Goal: Use online tool/utility: Use online tool/utility

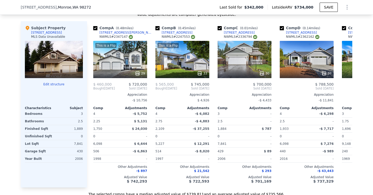
scroll to position [546, 0]
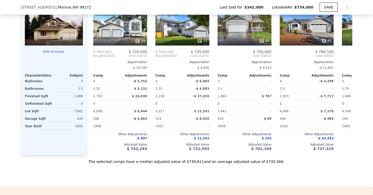
click at [80, 88] on div "2.5" at bounding box center [69, 88] width 28 height 7
click at [79, 96] on div "1,889" at bounding box center [69, 96] width 28 height 7
click at [12, 74] on div "We found 12 sales that match your search Filters Map Prices Modify Comp Filters…" at bounding box center [186, 18] width 373 height 292
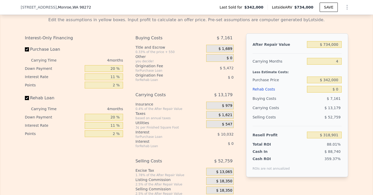
scroll to position [740, 0]
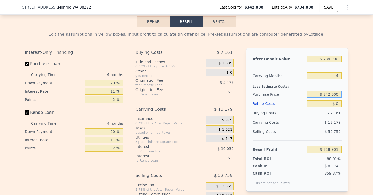
click at [329, 94] on input "$ 342,000" at bounding box center [324, 94] width 35 height 7
type input "$ 650,000"
click at [361, 115] on div "Edit the assumptions in yellow boxes. Input profit to calculate an offer price.…" at bounding box center [186, 123] width 373 height 193
type input "-$ 4,089"
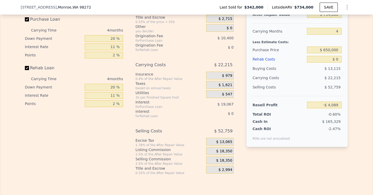
scroll to position [785, 0]
click at [228, 152] on span "$ 18,350" at bounding box center [224, 152] width 16 height 5
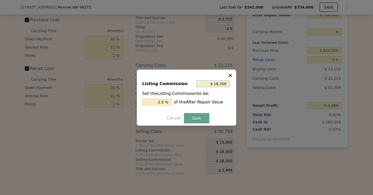
click at [225, 83] on input "$ 18,350" at bounding box center [213, 84] width 34 height 7
type input "$ 0"
type input "0 %"
type input "$ 0"
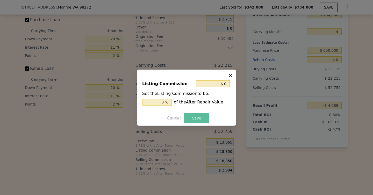
click at [196, 116] on button "Save" at bounding box center [196, 118] width 25 height 10
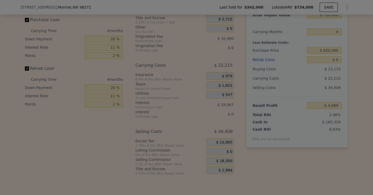
type input "$ 14,261"
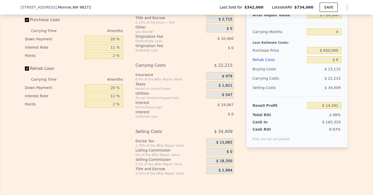
scroll to position [771, 0]
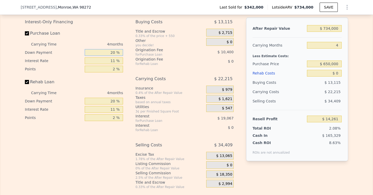
click at [107, 54] on input "20 %" at bounding box center [104, 52] width 38 height 7
type input "0 %"
type input "$ 6,897"
type input "0 %"
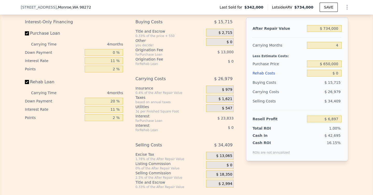
click at [137, 68] on div "Buying Costs $ 15,715 Title and Escrow 0.33% of the price + 550 $ 2,715 Other y…" at bounding box center [185, 103] width 98 height 172
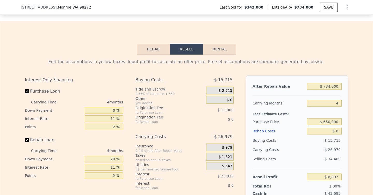
scroll to position [737, 0]
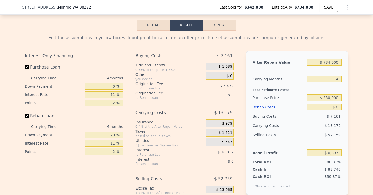
type input "$ 318,901"
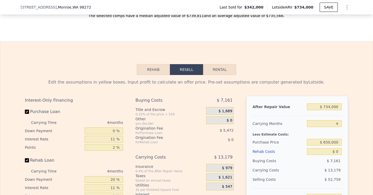
scroll to position [698, 0]
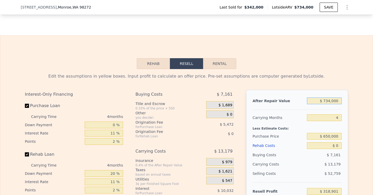
click at [329, 100] on input "$ 734,000" at bounding box center [324, 101] width 35 height 7
type input "$ 7,000"
type input "-$ 355,418"
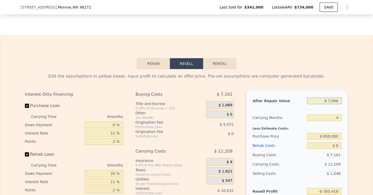
type input "$ 70,000"
type input "-$ 296,983"
type input "$ 700,000"
type input "$ 287,365"
type input "$ 700,000"
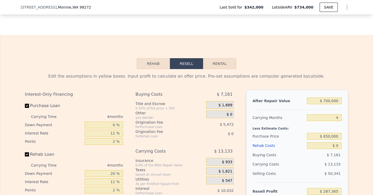
click at [347, 111] on div "After Repair Value $ 700,000 Carrying Months 4 Less Estimate Costs: Purchase Pr…" at bounding box center [297, 162] width 102 height 144
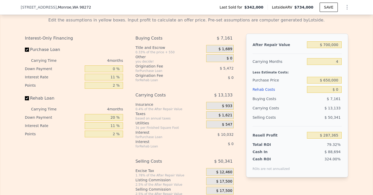
scroll to position [750, 0]
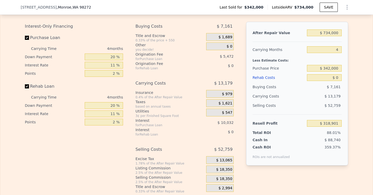
scroll to position [766, 0]
click at [327, 35] on input "$ 734,000" at bounding box center [324, 33] width 35 height 7
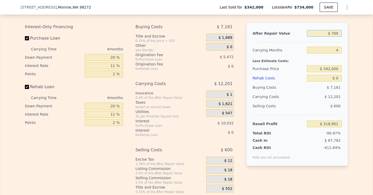
type input "$ 7,000"
type input "-$ 355,418"
type input "$ 70,000"
type input "-$ 296,983"
type input "$ 700,000"
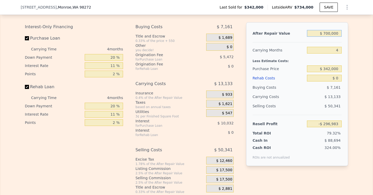
type input "$ 287,365"
type input "$ 700,000"
click at [352, 58] on div "Edit the assumptions in yellow boxes. Input profit to calculate an offer price.…" at bounding box center [186, 98] width 373 height 193
click at [328, 69] on input "$ 342,000" at bounding box center [324, 69] width 35 height 7
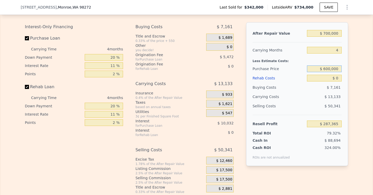
type input "$ 600,000"
click at [355, 73] on div "Edit the assumptions in yellow boxes. Input profit to calculate an offer price.…" at bounding box center [186, 98] width 373 height 193
type input "$ 16,810"
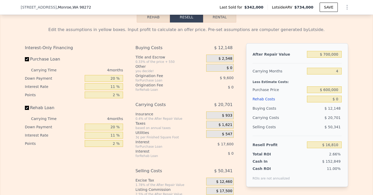
scroll to position [786, 0]
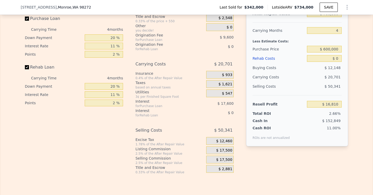
click at [227, 151] on span "$ 17,500" at bounding box center [224, 151] width 16 height 5
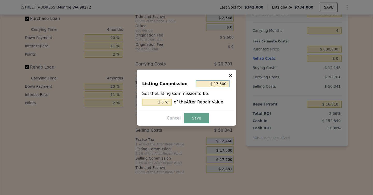
click at [220, 85] on input "$ 17,500" at bounding box center [213, 84] width 34 height 7
type input "$ 0"
type input "0 %"
type input "$ 0"
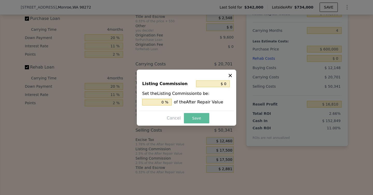
click at [192, 115] on button "Save" at bounding box center [196, 118] width 25 height 10
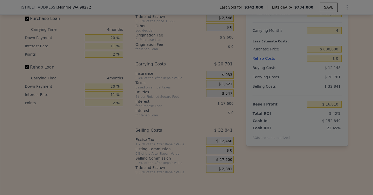
type input "$ 34,310"
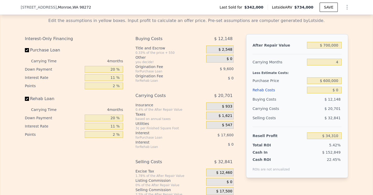
scroll to position [753, 0]
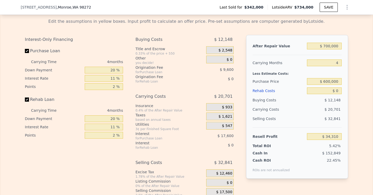
click at [228, 69] on span "$ 9,600" at bounding box center [227, 70] width 14 height 4
click at [228, 72] on div "$ 9,600" at bounding box center [214, 69] width 38 height 9
type input "$ 734,000"
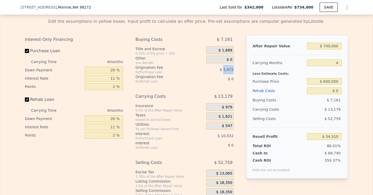
type input "$ 318,901"
click at [338, 91] on input "$ 0" at bounding box center [324, 91] width 35 height 7
type input "$ 1"
type input "$ 318,900"
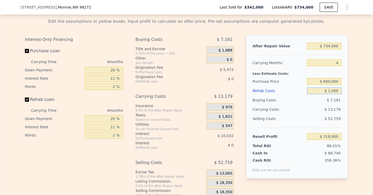
type input "$ 10,000"
type input "$ 308,449"
type input "$ 100,000"
type input "$ 214,369"
type input "$ 10,000"
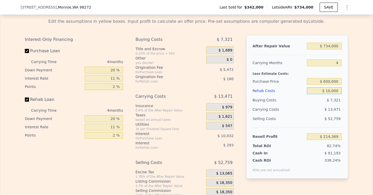
type input "$ 308,449"
type input "$ 10"
type input "$ 318,891"
type input "$ 10,000"
type input "$ 308,449"
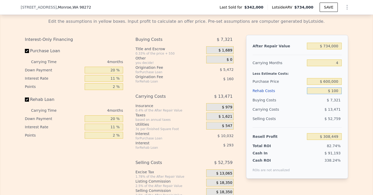
type input "$ 10"
type input "$ 318,891"
type input "$ 1"
type input "$ 318,900"
type input "$ 15"
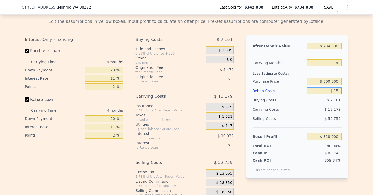
type input "$ 318,886"
type input "$ 150"
type input "$ 318,745"
type input "$ 15,000"
type input "$ 303,221"
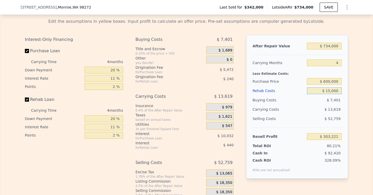
type input "$ 15,000"
click at [352, 123] on div "Edit the assumptions in yellow boxes. Input profit to calculate an offer price.…" at bounding box center [187, 110] width 332 height 193
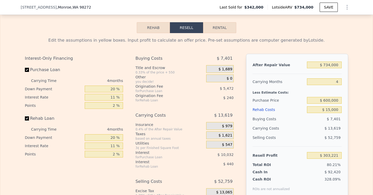
scroll to position [735, 0]
click at [330, 110] on input "$ 15,000" at bounding box center [324, 110] width 35 height 7
click at [322, 111] on input "$ 15,000" at bounding box center [324, 110] width 35 height 7
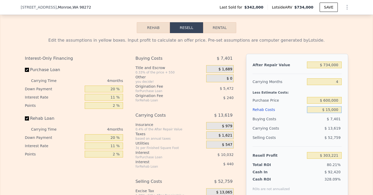
click at [322, 111] on input "$ 15,000" at bounding box center [324, 110] width 35 height 7
click at [149, 28] on button "Rehab" at bounding box center [153, 27] width 33 height 11
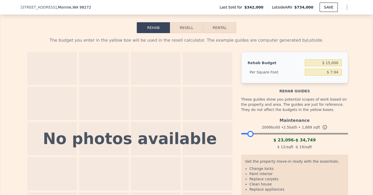
drag, startPoint x: 345, startPoint y: 133, endPoint x: 251, endPoint y: 132, distance: 94.1
click at [251, 132] on div at bounding box center [251, 134] width 6 height 6
click at [181, 28] on button "Resell" at bounding box center [186, 27] width 33 height 11
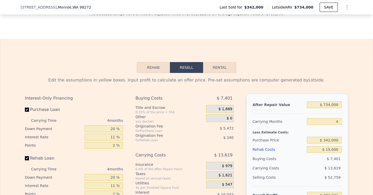
scroll to position [729, 0]
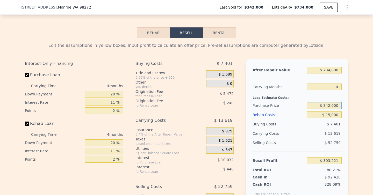
click at [321, 107] on input "$ 342,000" at bounding box center [324, 105] width 35 height 7
click at [327, 106] on input "$ 342,000" at bounding box center [324, 105] width 35 height 7
type input "$ 500,000"
click at [369, 116] on div "Edit the assumptions in yellow boxes. Input profit to calculate an offer price.…" at bounding box center [186, 134] width 373 height 193
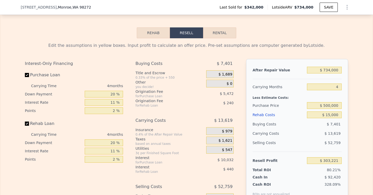
type input "$ 137,531"
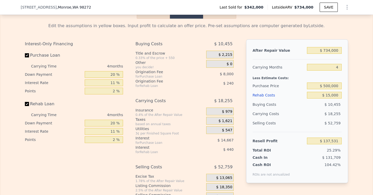
scroll to position [751, 0]
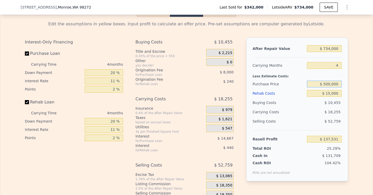
click at [327, 84] on input "$ 500,000" at bounding box center [324, 84] width 35 height 7
type input "$ 600,000"
click at [364, 93] on div "Edit the assumptions in yellow boxes. Input profit to calculate an offer price.…" at bounding box center [186, 113] width 373 height 193
type input "$ 32,666"
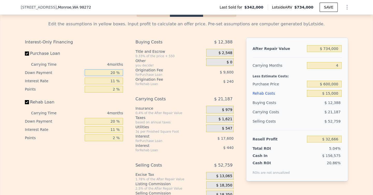
click at [109, 73] on input "20 %" at bounding box center [104, 72] width 38 height 7
type input "0 %"
type input "$ 25,866"
type input "0 %"
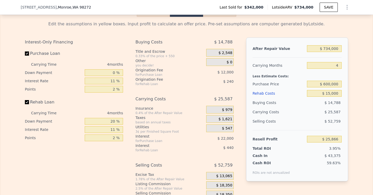
click at [64, 86] on div "Points" at bounding box center [54, 89] width 58 height 8
click at [108, 122] on input "20 %" at bounding box center [104, 121] width 38 height 7
type input "0 %"
type input "$ 25,694"
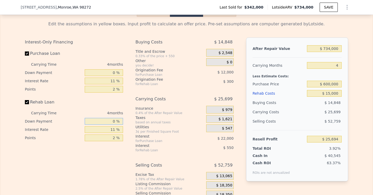
type input "0 %"
click at [130, 145] on div "Interest-Only Financing Purchase Loan Carrying Time 4 months Down Payment 0 % I…" at bounding box center [186, 124] width 323 height 172
click at [113, 130] on input "11 %" at bounding box center [104, 129] width 38 height 7
type input "0 %"
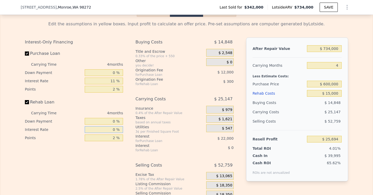
type input "$ 26,246"
click at [127, 156] on div "Interest-Only Financing Purchase Loan Carrying Time 4 months Down Payment 0 % I…" at bounding box center [76, 124] width 102 height 172
click at [114, 82] on input "11 %" at bounding box center [104, 81] width 38 height 7
click at [115, 128] on input "0 %" at bounding box center [104, 129] width 38 height 7
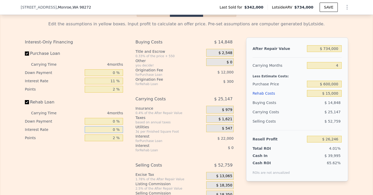
click at [115, 128] on input "0 %" at bounding box center [104, 129] width 38 height 7
type input "0 %"
type input "11 %"
type input "$ 25,694"
type input "11 %"
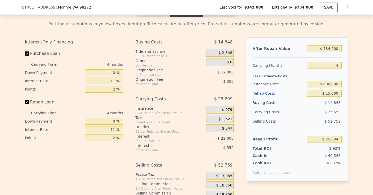
click at [122, 159] on div "Interest-Only Financing Purchase Loan Carrying Time 4 months Down Payment 0 % I…" at bounding box center [76, 124] width 102 height 172
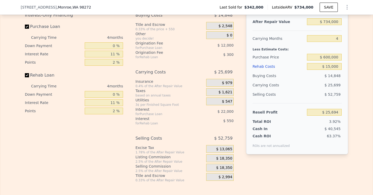
scroll to position [781, 0]
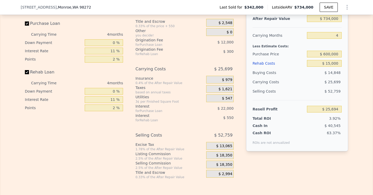
click at [226, 154] on span "$ 18,350" at bounding box center [224, 155] width 16 height 5
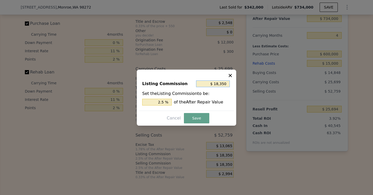
click at [212, 85] on input "$ 18,350" at bounding box center [213, 84] width 34 height 7
click at [220, 84] on input "$ 18,350" at bounding box center [213, 84] width 34 height 7
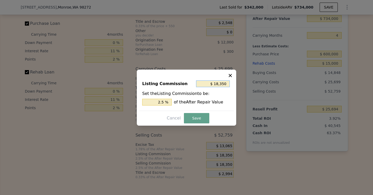
type input "$ 0"
type input "0 %"
type input "$ 0"
click at [191, 119] on button "Save" at bounding box center [196, 118] width 25 height 10
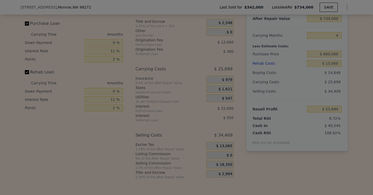
type input "$ 44,044"
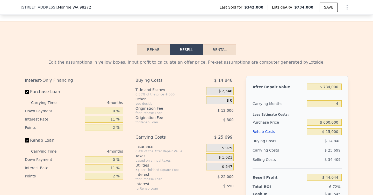
scroll to position [737, 0]
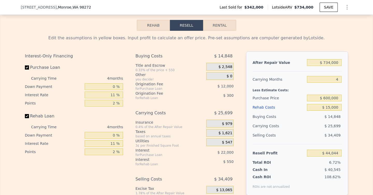
click at [153, 83] on div "Origination Fee" at bounding box center [165, 84] width 58 height 5
click at [157, 96] on div "for Rehab Loan" at bounding box center [165, 98] width 58 height 4
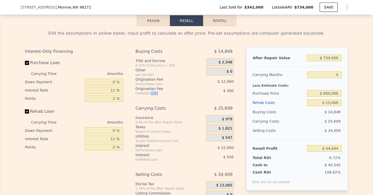
scroll to position [733, 0]
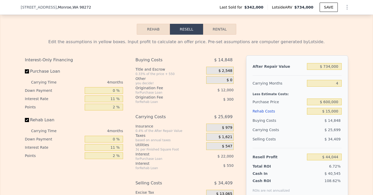
click at [152, 86] on div "Origination Fee" at bounding box center [165, 88] width 58 height 5
click at [148, 89] on div "Origination Fee" at bounding box center [165, 88] width 58 height 5
click at [332, 102] on input "$ 600,000" at bounding box center [324, 102] width 35 height 7
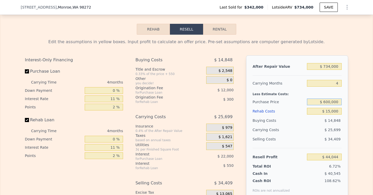
click at [332, 102] on input "$ 600,000" at bounding box center [324, 102] width 35 height 7
type input "$ 600,000"
type input "$ 0"
type input "$ 318,901"
type input "$ 6"
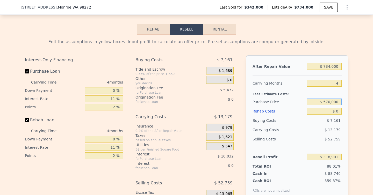
type input "$ 570,000"
click at [359, 111] on div "Edit the assumptions in yellow boxes. Input profit to calculate an offer price.…" at bounding box center [186, 131] width 373 height 193
type input "$ 79,806"
click at [335, 112] on input "$ 0" at bounding box center [324, 111] width 35 height 7
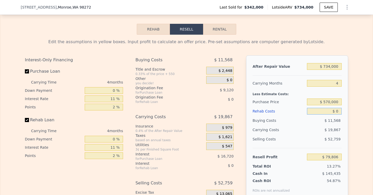
click at [338, 111] on input "$ 0" at bounding box center [324, 111] width 35 height 7
type input "$ 1"
type input "$ 79,796"
type input "$ 1"
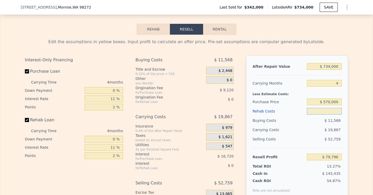
type input "$ 79,805"
type input "$ 11"
type input "$ 79,795"
type input "$ 1"
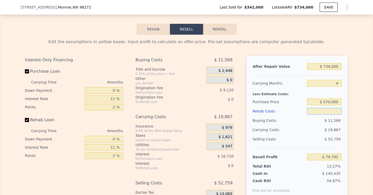
type input "$ 79,805"
click at [337, 112] on input "$ 1" at bounding box center [324, 111] width 35 height 7
type input "$ 15"
type input "$ 79,791"
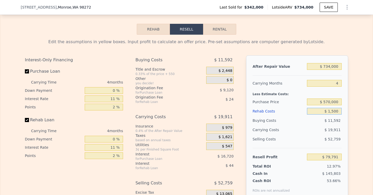
type input "$ 15,000"
type input "$ 64,126"
click at [365, 111] on div "Edit the assumptions in yellow boxes. Input profit to calculate an offer price.…" at bounding box center [186, 131] width 373 height 193
click at [356, 110] on div "Edit the assumptions in yellow boxes. Input profit to calculate an offer price.…" at bounding box center [186, 131] width 373 height 193
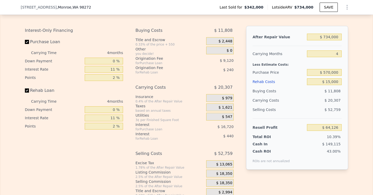
scroll to position [762, 0]
click at [332, 82] on input "$ 15,000" at bounding box center [324, 82] width 35 height 7
click at [353, 85] on div "Edit the assumptions in yellow boxes. Input profit to calculate an offer price.…" at bounding box center [186, 101] width 373 height 193
click at [330, 73] on input "$ 570,000" at bounding box center [324, 72] width 35 height 7
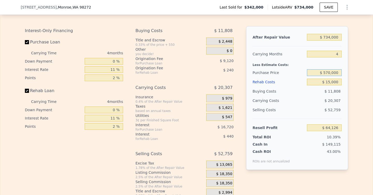
click at [330, 73] on input "$ 570,000" at bounding box center [324, 72] width 35 height 7
click at [351, 75] on div "Edit the assumptions in yellow boxes. Input profit to calculate an offer price.…" at bounding box center [187, 101] width 332 height 193
click at [336, 81] on input "$ 15,000" at bounding box center [324, 82] width 35 height 7
click at [354, 83] on div "Edit the assumptions in yellow boxes. Input profit to calculate an offer price.…" at bounding box center [186, 101] width 373 height 193
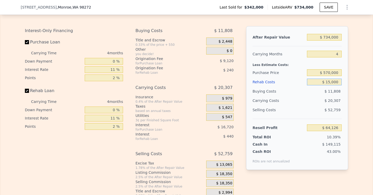
click at [338, 82] on input "$ 15,000" at bounding box center [324, 82] width 35 height 7
click at [354, 87] on div "Edit the assumptions in yellow boxes. Input profit to calculate an offer price.…" at bounding box center [186, 101] width 373 height 193
click at [330, 82] on input "$ 15,000" at bounding box center [324, 82] width 35 height 7
click at [363, 87] on div "Edit the assumptions in yellow boxes. Input profit to calculate an offer price.…" at bounding box center [186, 101] width 373 height 193
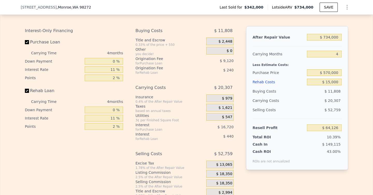
click at [352, 81] on div "Edit the assumptions in yellow boxes. Input profit to calculate an offer price.…" at bounding box center [187, 101] width 332 height 193
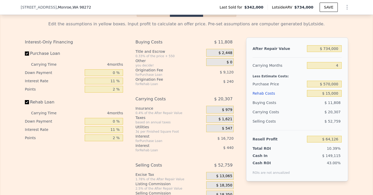
scroll to position [751, 0]
click at [327, 84] on input "$ 570,000" at bounding box center [324, 84] width 35 height 7
click at [354, 104] on div "Edit the assumptions in yellow boxes. Input profit to calculate an offer price.…" at bounding box center [186, 113] width 373 height 193
click at [333, 85] on input "$ 570,000" at bounding box center [324, 84] width 35 height 7
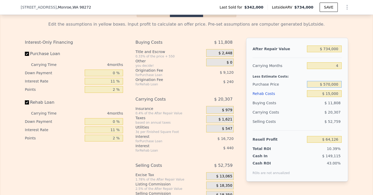
click at [333, 85] on input "$ 570,000" at bounding box center [324, 84] width 35 height 7
click at [371, 90] on div "Edit the assumptions in yellow boxes. Input profit to calculate an offer price.…" at bounding box center [186, 113] width 373 height 193
click at [335, 95] on input "$ 15,000" at bounding box center [324, 93] width 35 height 7
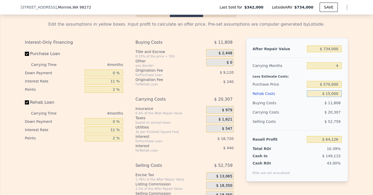
click at [335, 95] on input "$ 15,000" at bounding box center [324, 93] width 35 height 7
click at [367, 101] on div "Edit the assumptions in yellow boxes. Input profit to calculate an offer price.…" at bounding box center [186, 113] width 373 height 193
click at [331, 92] on input "$ 15,000" at bounding box center [324, 93] width 35 height 7
click at [357, 93] on div "Edit the assumptions in yellow boxes. Input profit to calculate an offer price.…" at bounding box center [186, 113] width 373 height 193
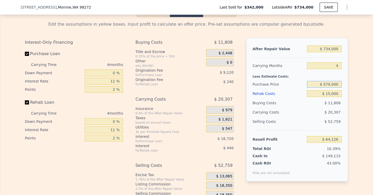
click at [331, 86] on input "$ 570,000" at bounding box center [324, 84] width 35 height 7
click at [354, 88] on div "Edit the assumptions in yellow boxes. Input profit to calculate an offer price.…" at bounding box center [186, 113] width 373 height 193
click at [339, 94] on input "$ 15,000" at bounding box center [324, 93] width 35 height 7
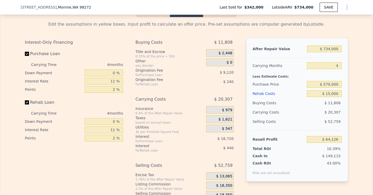
click at [362, 93] on div "Edit the assumptions in yellow boxes. Input profit to calculate an offer price.…" at bounding box center [186, 113] width 373 height 193
click at [351, 82] on div "Edit the assumptions in yellow boxes. Input profit to calculate an offer price.…" at bounding box center [187, 113] width 332 height 193
click at [329, 84] on input "$ 570,000" at bounding box center [324, 84] width 35 height 7
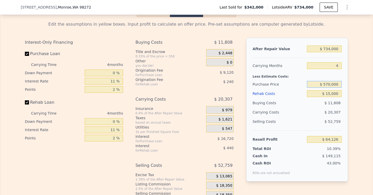
click at [329, 84] on input "$ 570,000" at bounding box center [324, 84] width 35 height 7
click at [353, 86] on div "Edit the assumptions in yellow boxes. Input profit to calculate an offer price.…" at bounding box center [186, 113] width 373 height 193
click at [328, 85] on input "$ 570,000" at bounding box center [324, 84] width 35 height 7
click at [364, 93] on div "Edit the assumptions in yellow boxes. Input profit to calculate an offer price.…" at bounding box center [186, 113] width 373 height 193
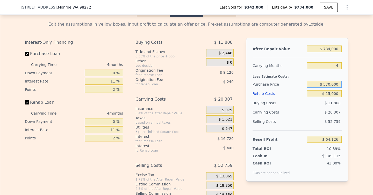
click at [330, 85] on input "$ 570,000" at bounding box center [324, 84] width 35 height 7
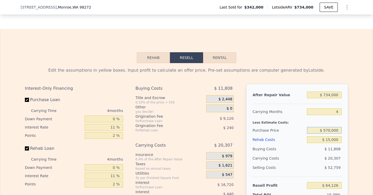
scroll to position [704, 0]
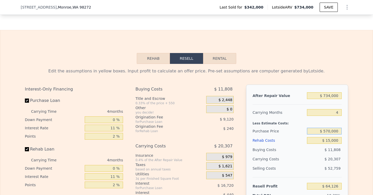
click at [330, 130] on input "$ 570,000" at bounding box center [324, 131] width 35 height 7
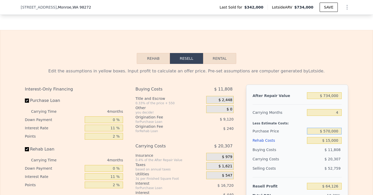
click at [330, 130] on input "$ 570,000" at bounding box center [324, 131] width 35 height 7
click at [343, 92] on div "After Repair Value $ 734,000 Carrying Months 4 Less Estimate Costs: Purchase Pr…" at bounding box center [297, 157] width 102 height 144
type input "$ 0"
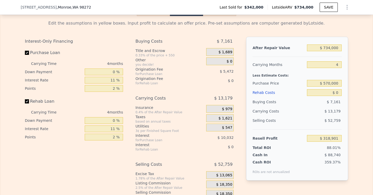
scroll to position [753, 0]
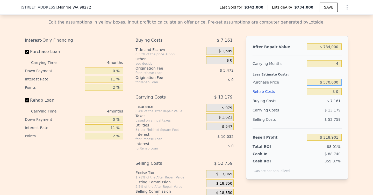
click at [332, 84] on input "$ 570,000" at bounding box center [324, 82] width 35 height 7
click at [328, 83] on input "$ 570,000" at bounding box center [324, 82] width 35 height 7
click at [350, 83] on div "Edit the assumptions in yellow boxes. Input profit to calculate an offer price.…" at bounding box center [187, 111] width 332 height 193
click at [331, 83] on input "$ 570,000" at bounding box center [324, 82] width 35 height 7
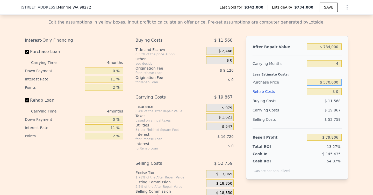
click at [331, 83] on input "$ 570,000" at bounding box center [324, 82] width 35 height 7
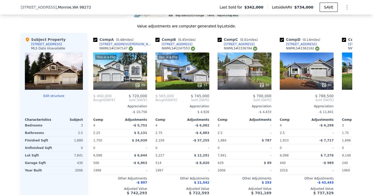
scroll to position [501, 0]
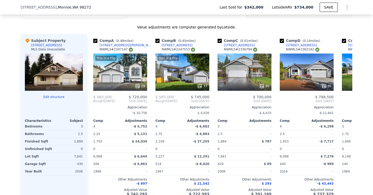
type input "$ 318,901"
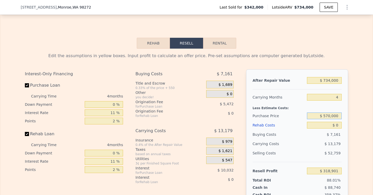
scroll to position [767, 0]
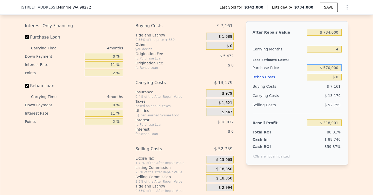
click at [330, 68] on input "$ 570,000" at bounding box center [324, 68] width 35 height 7
type input "$ 5"
type input "$ 570,000"
click at [366, 79] on div "Edit the assumptions in yellow boxes. Input profit to calculate an offer price.…" at bounding box center [186, 97] width 373 height 193
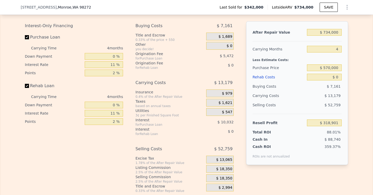
type input "$ 79,806"
click at [336, 76] on input "$ 0" at bounding box center [324, 77] width 35 height 7
type input "$ 15"
type input "$ 79,791"
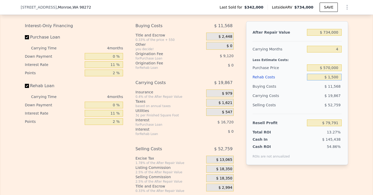
type input "$ 15,000"
type input "$ 64,126"
type input "$ 150,000"
type input "-$ 76,994"
type input "$ 15,000"
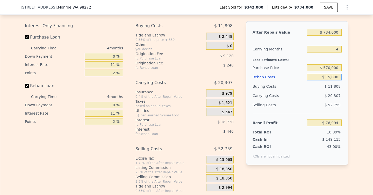
type input "$ 64,126"
type input "$ 15,000"
click at [359, 87] on div "Edit the assumptions in yellow boxes. Input profit to calculate an offer price.…" at bounding box center [186, 97] width 373 height 193
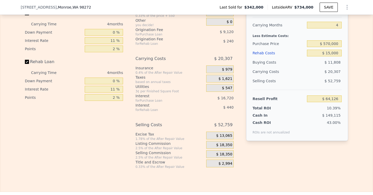
scroll to position [796, 0]
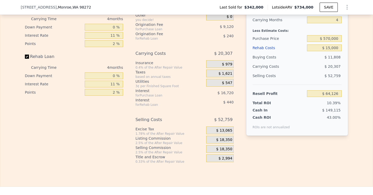
click at [225, 140] on span "$ 18,350" at bounding box center [224, 140] width 16 height 5
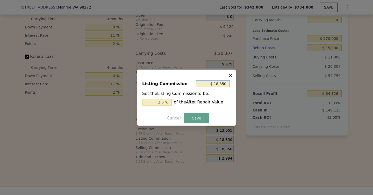
click at [216, 83] on input "$ 18,350" at bounding box center [213, 84] width 34 height 7
type input "$ 0"
type input "0 %"
type input "$ 0"
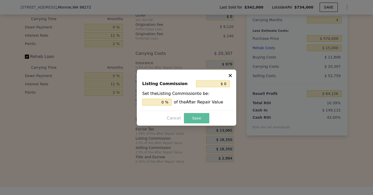
click at [200, 118] on button "Save" at bounding box center [196, 118] width 25 height 10
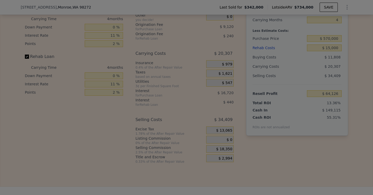
type input "$ 82,476"
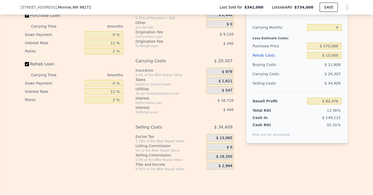
scroll to position [770, 0]
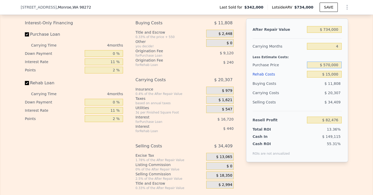
click at [327, 65] on input "$ 570,000" at bounding box center [324, 65] width 35 height 7
type input "$ 600,000"
click at [352, 72] on div "Edit the assumptions in yellow boxes. Input profit to calculate an offer price.…" at bounding box center [187, 94] width 332 height 193
type input "$ 51,016"
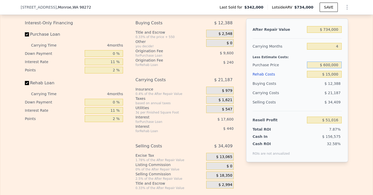
click at [330, 65] on input "$ 600,000" at bounding box center [324, 65] width 35 height 7
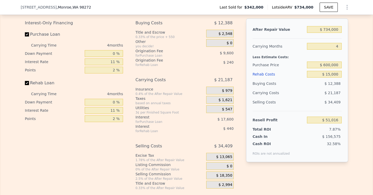
click at [351, 79] on div "Edit the assumptions in yellow boxes. Input profit to calculate an offer price.…" at bounding box center [187, 94] width 332 height 193
click at [329, 65] on input "$ 600,000" at bounding box center [324, 65] width 35 height 7
type input "$ 580,000"
click at [367, 81] on div "Edit the assumptions in yellow boxes. Input profit to calculate an offer price.…" at bounding box center [186, 94] width 373 height 193
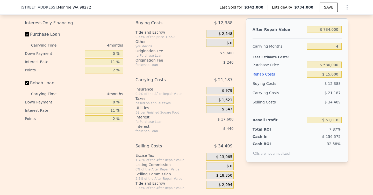
type input "$ 71,991"
click at [329, 65] on input "$ 580,000" at bounding box center [324, 65] width 35 height 7
type input "$ 590,000"
click at [354, 90] on div "Edit the assumptions in yellow boxes. Input profit to calculate an offer price.…" at bounding box center [186, 94] width 373 height 193
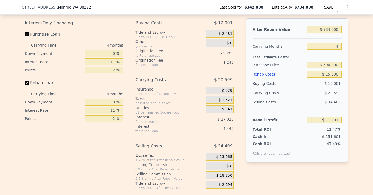
type input "$ 61,501"
click at [223, 55] on span "$ 9,440" at bounding box center [227, 53] width 14 height 4
click at [229, 62] on span "$ 240" at bounding box center [228, 62] width 10 height 4
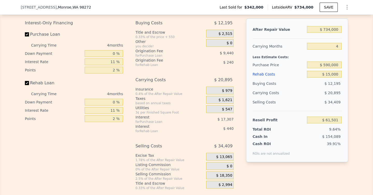
click at [229, 62] on span "$ 240" at bounding box center [228, 62] width 10 height 4
click at [358, 48] on div "Edit the assumptions in yellow boxes. Input profit to calculate an offer price.…" at bounding box center [186, 94] width 373 height 193
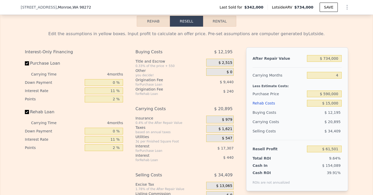
scroll to position [740, 0]
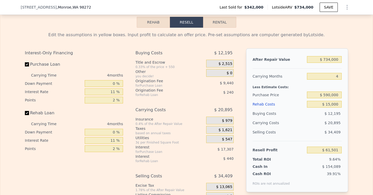
click at [261, 59] on div "After Repair Value" at bounding box center [279, 59] width 52 height 9
click at [366, 69] on div "Edit the assumptions in yellow boxes. Input profit to calculate an offer price.…" at bounding box center [186, 124] width 373 height 193
click at [277, 77] on div "Carrying Months" at bounding box center [279, 76] width 52 height 9
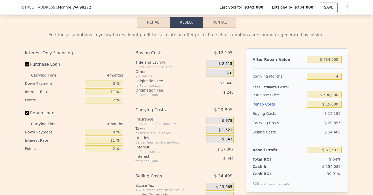
click at [277, 77] on div "Carrying Months" at bounding box center [279, 76] width 52 height 9
click at [361, 102] on div "Edit the assumptions in yellow boxes. Input profit to calculate an offer price.…" at bounding box center [186, 124] width 373 height 193
checkbox input "true"
type input "$ 762,000"
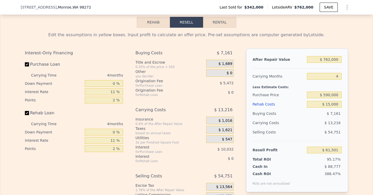
type input "$ 0"
type input "$ 344,872"
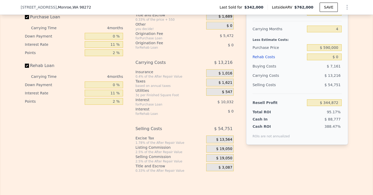
click at [228, 149] on span "$ 19,050" at bounding box center [224, 149] width 16 height 5
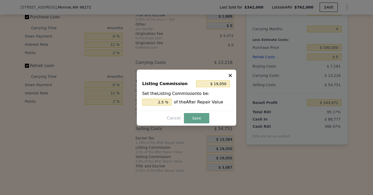
click at [228, 149] on div at bounding box center [186, 97] width 373 height 195
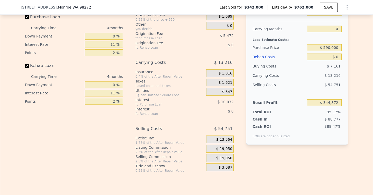
click at [225, 149] on span "$ 19,050" at bounding box center [224, 149] width 16 height 5
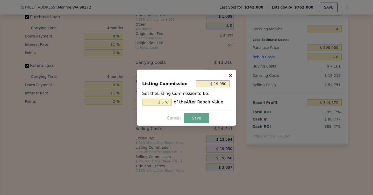
click at [218, 83] on input "$ 19,050" at bounding box center [213, 84] width 34 height 7
type input "$ 0"
type input "0 %"
type input "$ 0"
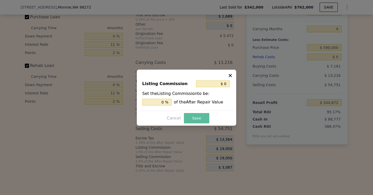
click at [196, 119] on button "Save" at bounding box center [196, 118] width 25 height 10
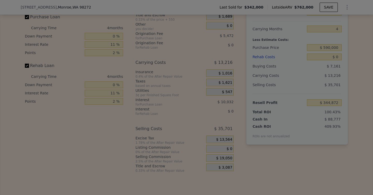
type input "$ 363,922"
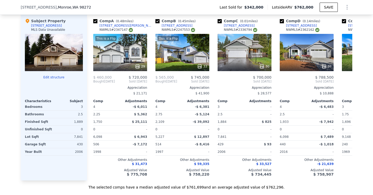
scroll to position [521, 0]
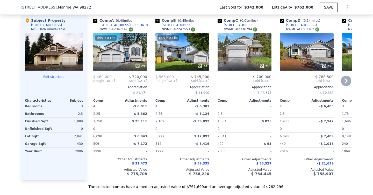
click at [238, 54] on div "30" at bounding box center [245, 51] width 54 height 37
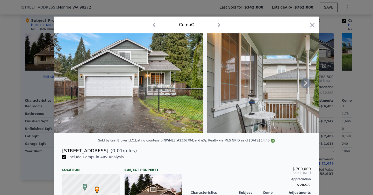
click at [306, 84] on icon at bounding box center [305, 83] width 3 height 5
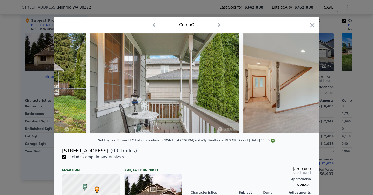
scroll to position [0, 124]
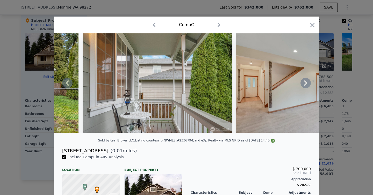
click at [306, 84] on div at bounding box center [186, 83] width 265 height 100
click at [306, 85] on icon at bounding box center [306, 83] width 10 height 10
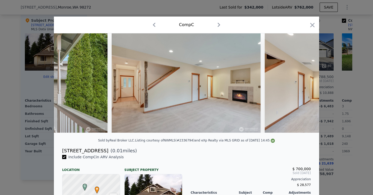
click at [306, 85] on img at bounding box center [339, 83] width 149 height 100
click at [306, 85] on icon at bounding box center [306, 83] width 10 height 10
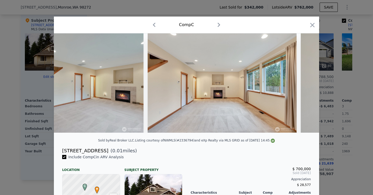
scroll to position [0, 373]
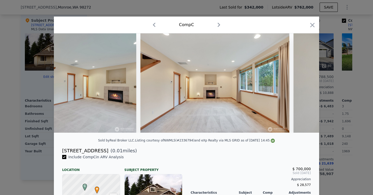
click at [306, 85] on img at bounding box center [368, 83] width 149 height 100
click at [306, 85] on icon at bounding box center [306, 83] width 10 height 10
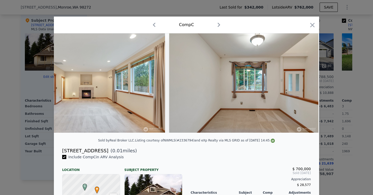
click at [306, 85] on img at bounding box center [243, 83] width 149 height 100
click at [306, 85] on icon at bounding box center [306, 83] width 10 height 10
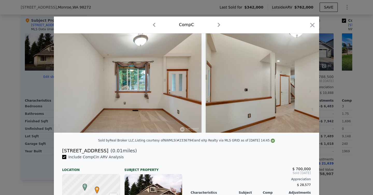
scroll to position [0, 622]
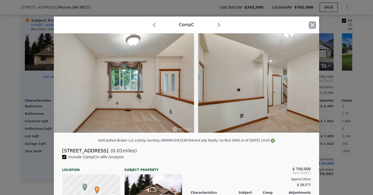
click at [313, 26] on icon "button" at bounding box center [312, 25] width 7 height 7
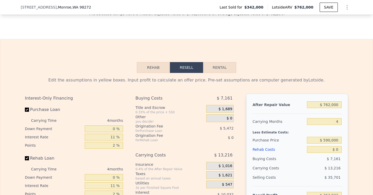
scroll to position [696, 0]
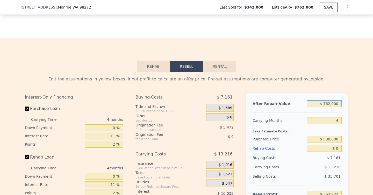
click at [328, 104] on input "$ 762,000" at bounding box center [324, 104] width 35 height 7
type input "$ 73,000"
type input "-$ 292,375"
type input "$ 730,000"
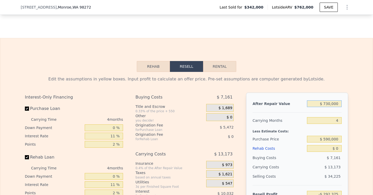
type input "$ 333,441"
type input "$ 730,000"
click at [361, 111] on div "Edit the assumptions in yellow boxes. Input profit to calculate an offer price.…" at bounding box center [186, 168] width 373 height 193
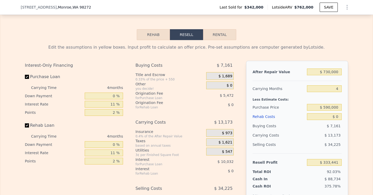
scroll to position [731, 0]
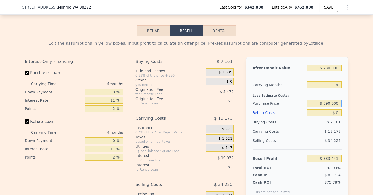
click at [332, 105] on input "$ 590,000" at bounding box center [324, 103] width 35 height 7
type input "$ 590,000"
click at [354, 112] on div "Edit the assumptions in yellow boxes. Input profit to calculate an offer price.…" at bounding box center [186, 132] width 373 height 193
type input "$ 73,371"
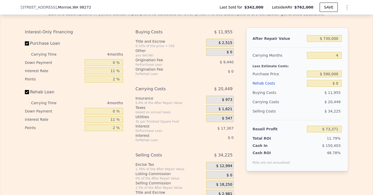
scroll to position [761, 0]
click at [329, 75] on input "$ 590,000" at bounding box center [324, 74] width 35 height 7
click at [330, 39] on input "$ 730,000" at bounding box center [324, 39] width 35 height 7
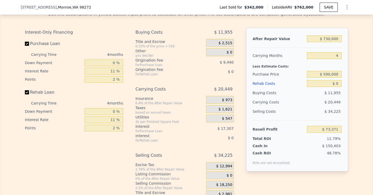
click at [272, 43] on div "After Repair Value" at bounding box center [279, 38] width 52 height 9
click at [269, 39] on div "After Repair Value" at bounding box center [279, 38] width 52 height 9
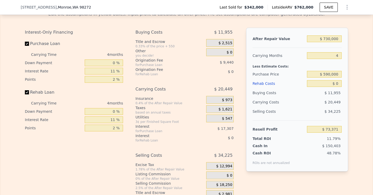
click at [269, 39] on div "After Repair Value" at bounding box center [279, 38] width 52 height 9
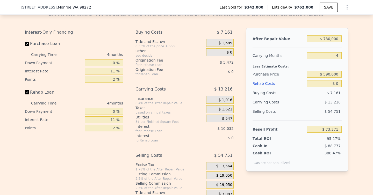
type input "$ 762,000"
click at [333, 75] on input "$ 590,000" at bounding box center [324, 74] width 35 height 7
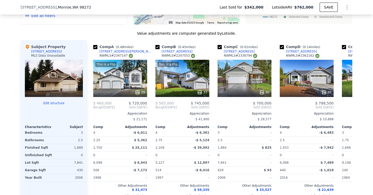
scroll to position [523, 0]
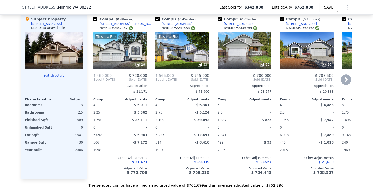
click at [347, 79] on icon at bounding box center [346, 79] width 3 height 5
type input "$ 84,802"
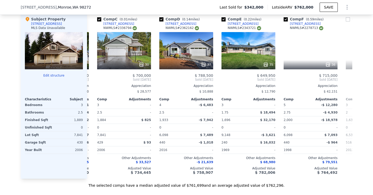
scroll to position [0, 124]
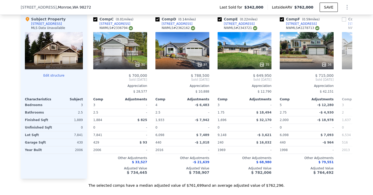
click at [347, 79] on span "Sold [DATE]" at bounding box center [369, 80] width 54 height 4
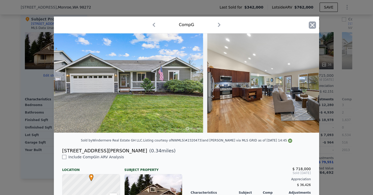
click at [312, 27] on icon "button" at bounding box center [312, 25] width 7 height 7
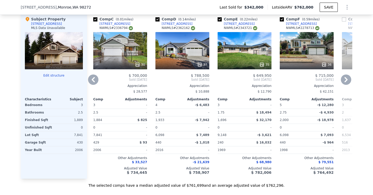
click at [345, 80] on icon at bounding box center [346, 80] width 10 height 10
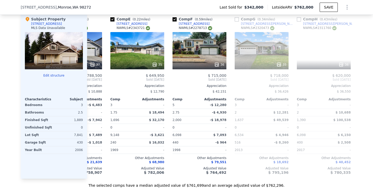
scroll to position [0, 249]
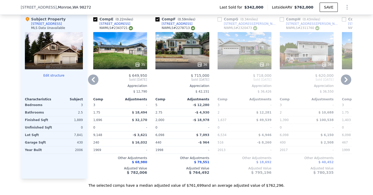
click at [96, 82] on icon at bounding box center [93, 80] width 10 height 10
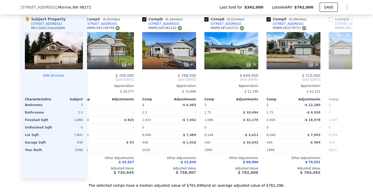
scroll to position [0, 124]
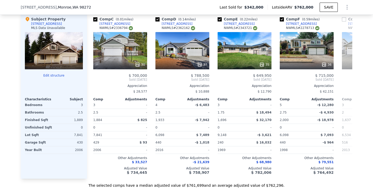
click at [96, 82] on div "Comp A ( 0.48 miles) [STREET_ADDRESS][PERSON_NAME] This is a Flip 29 $ 460,000 …" at bounding box center [219, 95] width 265 height 167
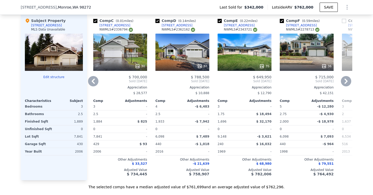
scroll to position [526, 0]
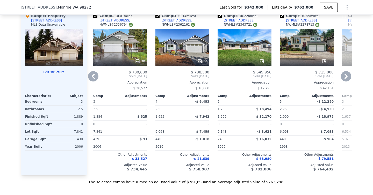
click at [93, 77] on icon at bounding box center [93, 76] width 3 height 5
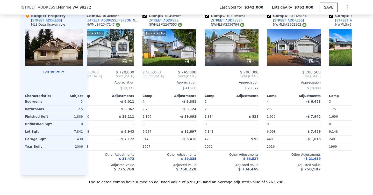
scroll to position [0, 0]
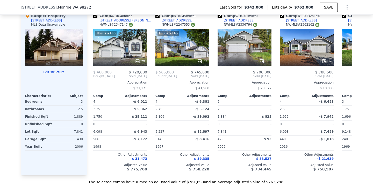
click at [93, 77] on div "Comp A ( 0.48 miles) [STREET_ADDRESS][PERSON_NAME] This is a Flip 29 $ 460,000 …" at bounding box center [120, 92] width 58 height 167
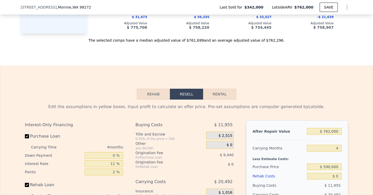
scroll to position [675, 0]
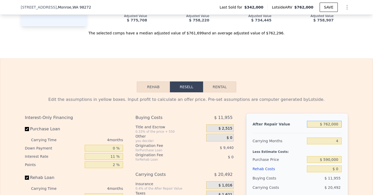
click at [333, 125] on input "$ 762,000" at bounding box center [324, 124] width 35 height 7
type input "$ 7,000"
type input "-$ 355,418"
type input "$ 70,000"
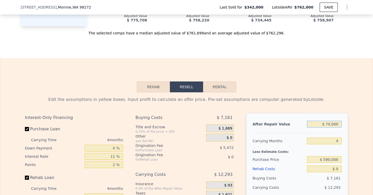
type input "-$ 296,983"
type input "$ 700,000"
type input "$ 287,365"
click at [357, 129] on div "Edit the assumptions in yellow boxes. Input profit to calculate an offer price.…" at bounding box center [186, 189] width 373 height 193
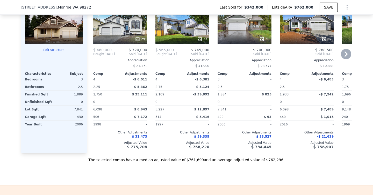
scroll to position [542, 0]
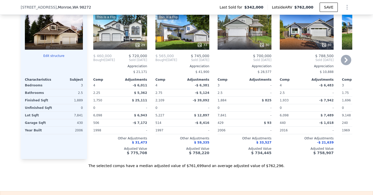
type input "$ 762,000"
type input "$ 344,872"
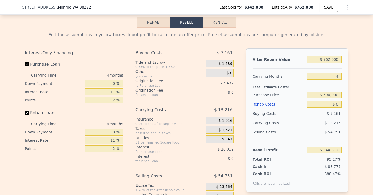
scroll to position [746, 0]
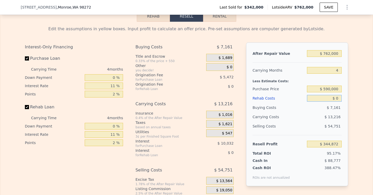
click at [336, 99] on input "$ 0" at bounding box center [324, 98] width 35 height 7
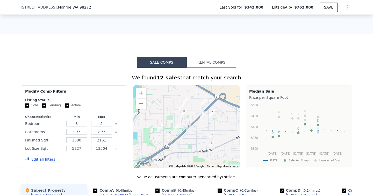
scroll to position [221, 0]
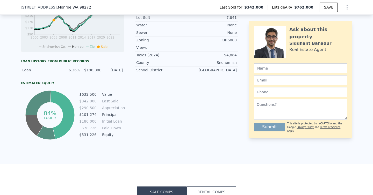
click at [57, 6] on span ", [GEOGRAPHIC_DATA]" at bounding box center [74, 7] width 34 height 5
copy span ", [GEOGRAPHIC_DATA]"
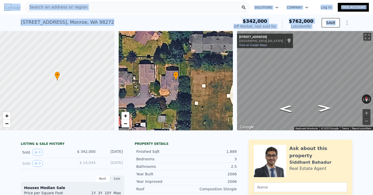
click at [46, 23] on div "[STREET_ADDRESS]" at bounding box center [68, 22] width 94 height 7
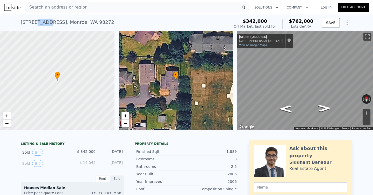
click at [46, 23] on div "[STREET_ADDRESS]" at bounding box center [68, 22] width 94 height 7
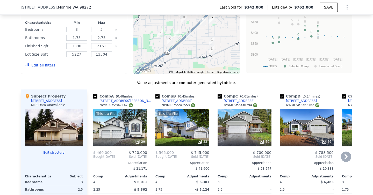
scroll to position [443, 0]
